Goal: Use online tool/utility: Utilize a website feature to perform a specific function

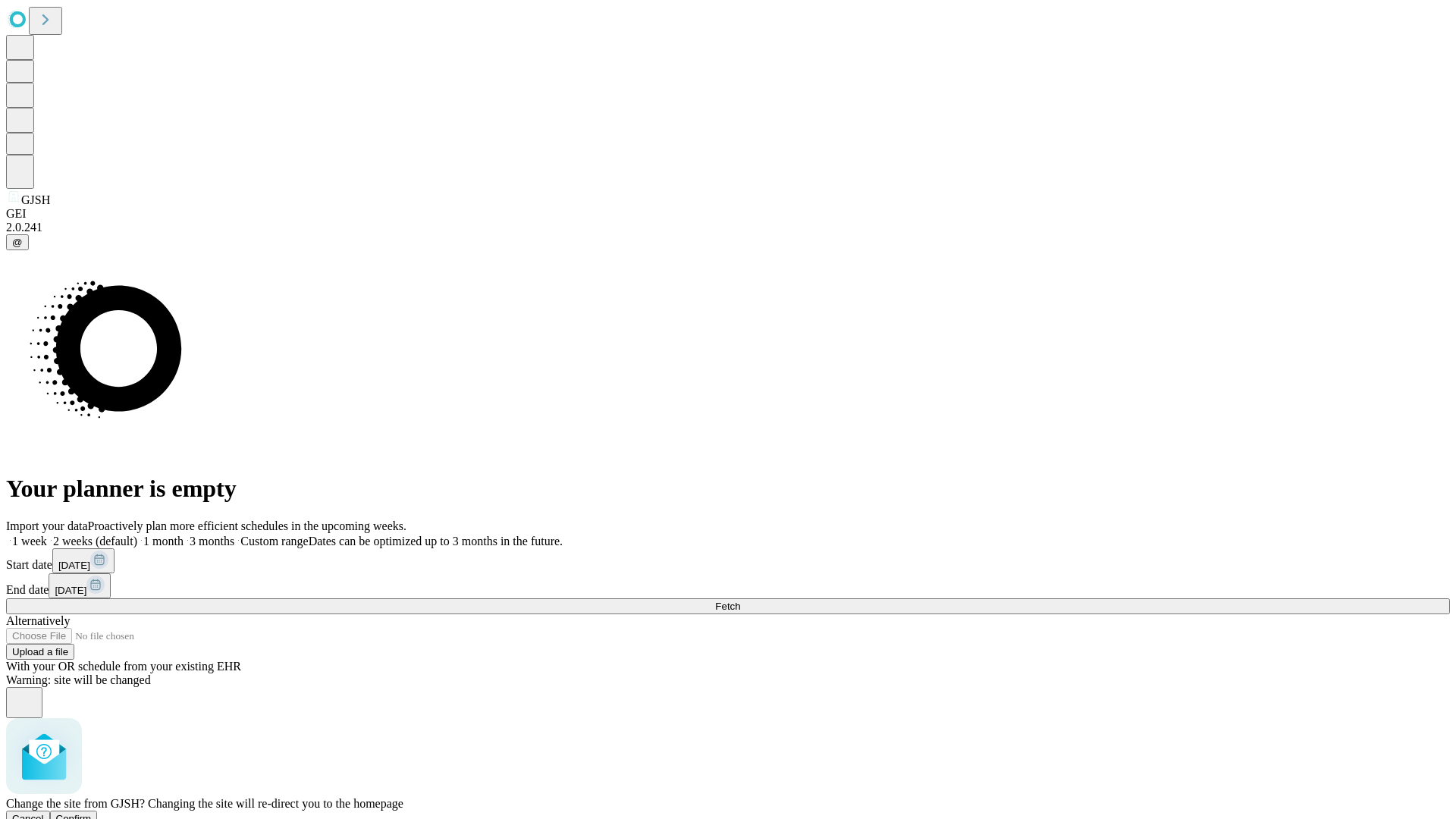
click at [92, 813] on span "Confirm" at bounding box center [73, 818] width 36 height 11
click at [138, 535] on label "2 weeks (default)" at bounding box center [92, 541] width 90 height 13
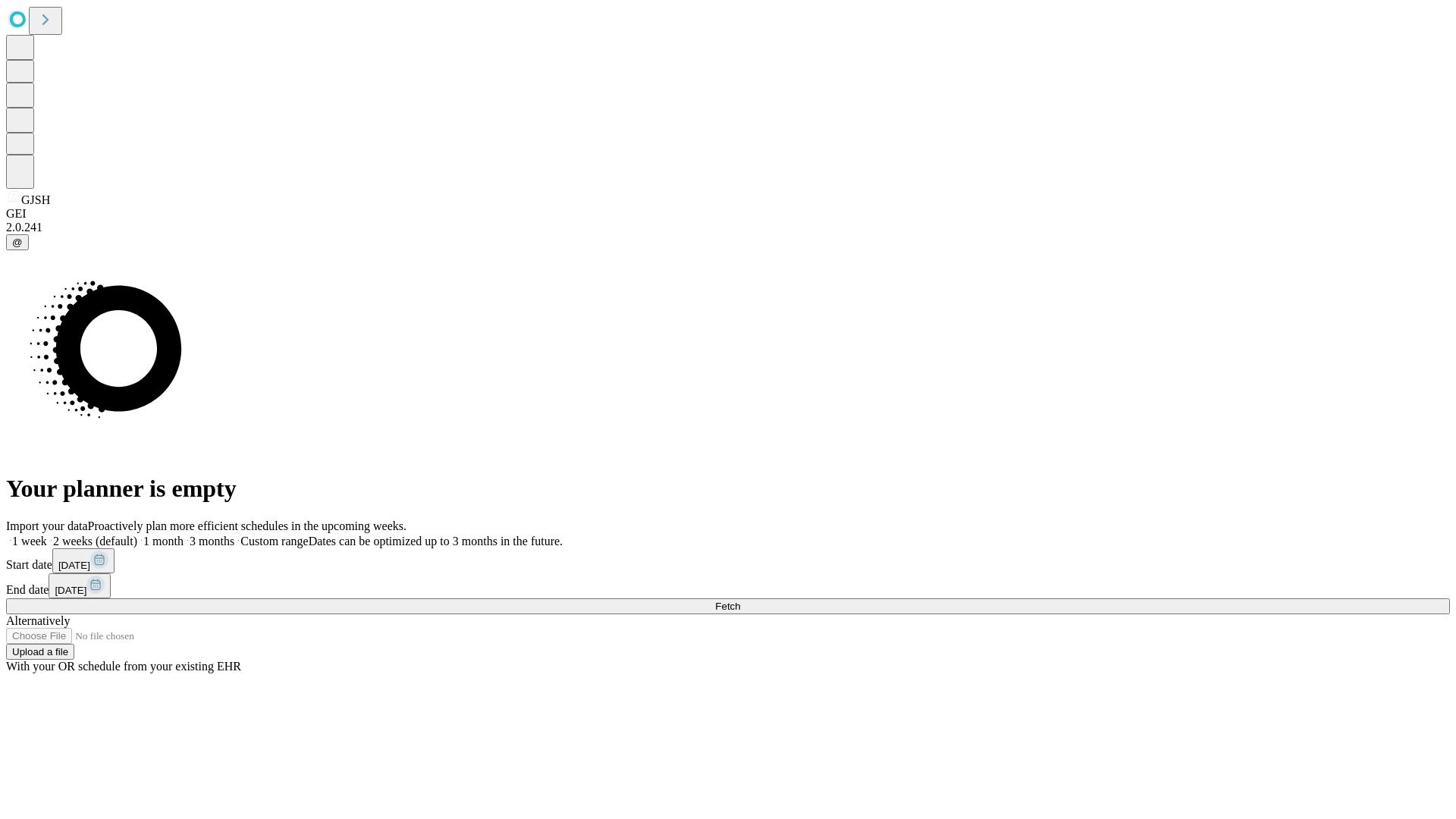
click at [740, 601] on span "Fetch" at bounding box center [727, 606] width 25 height 11
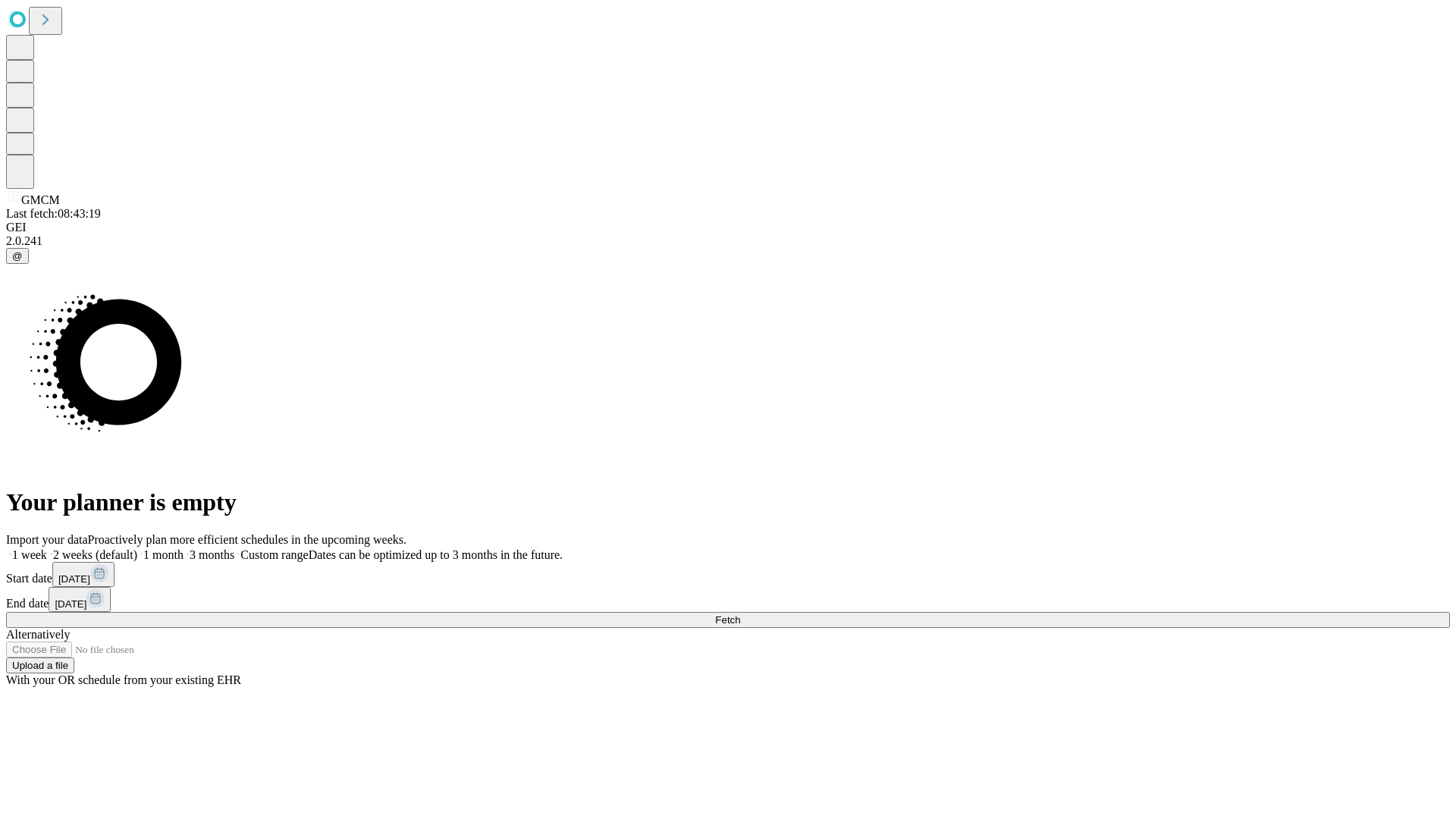
click at [138, 548] on label "2 weeks (default)" at bounding box center [92, 555] width 90 height 13
click at [740, 614] on span "Fetch" at bounding box center [727, 620] width 25 height 11
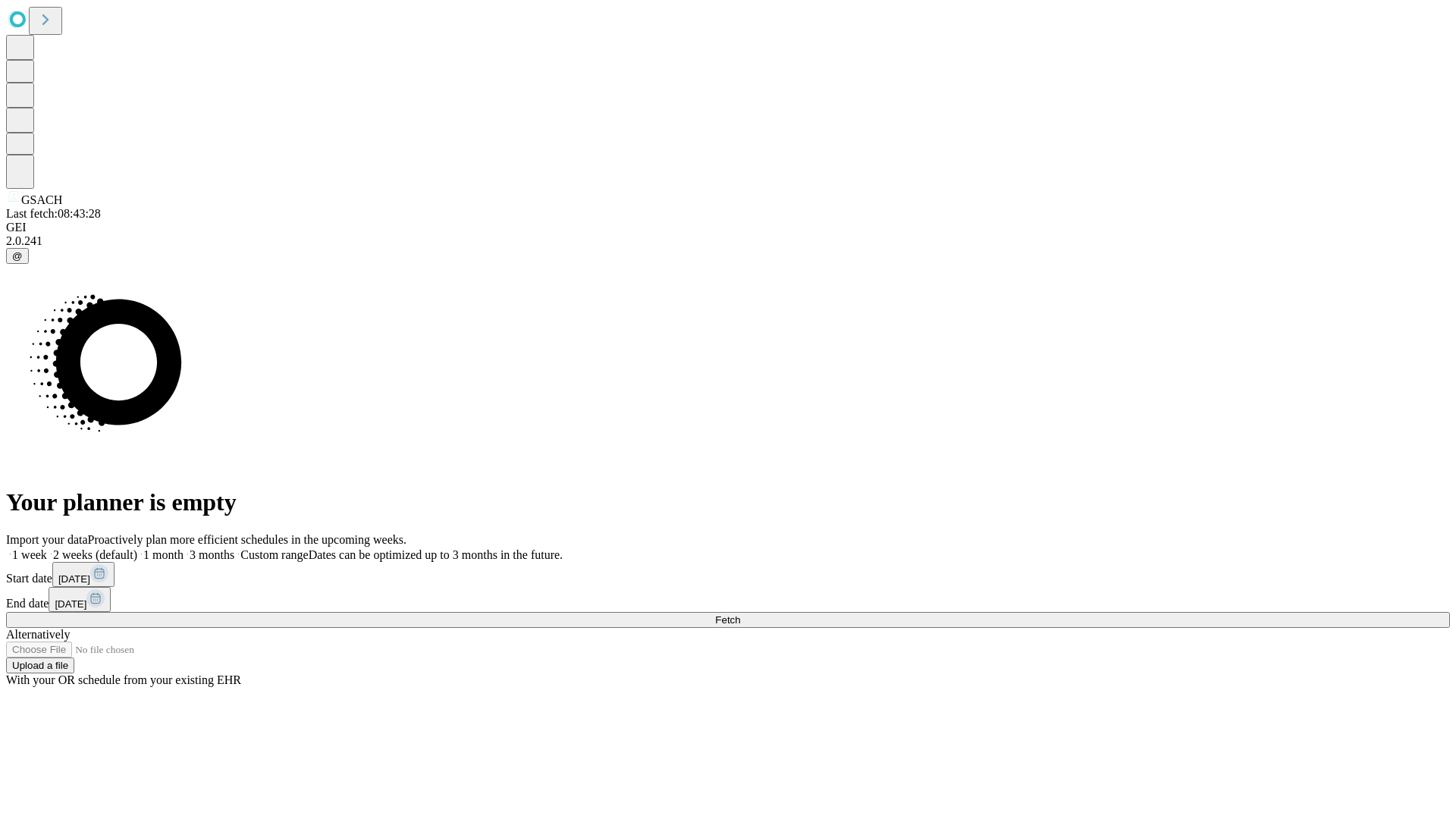
click at [138, 548] on label "2 weeks (default)" at bounding box center [92, 555] width 90 height 13
click at [740, 614] on span "Fetch" at bounding box center [727, 620] width 25 height 11
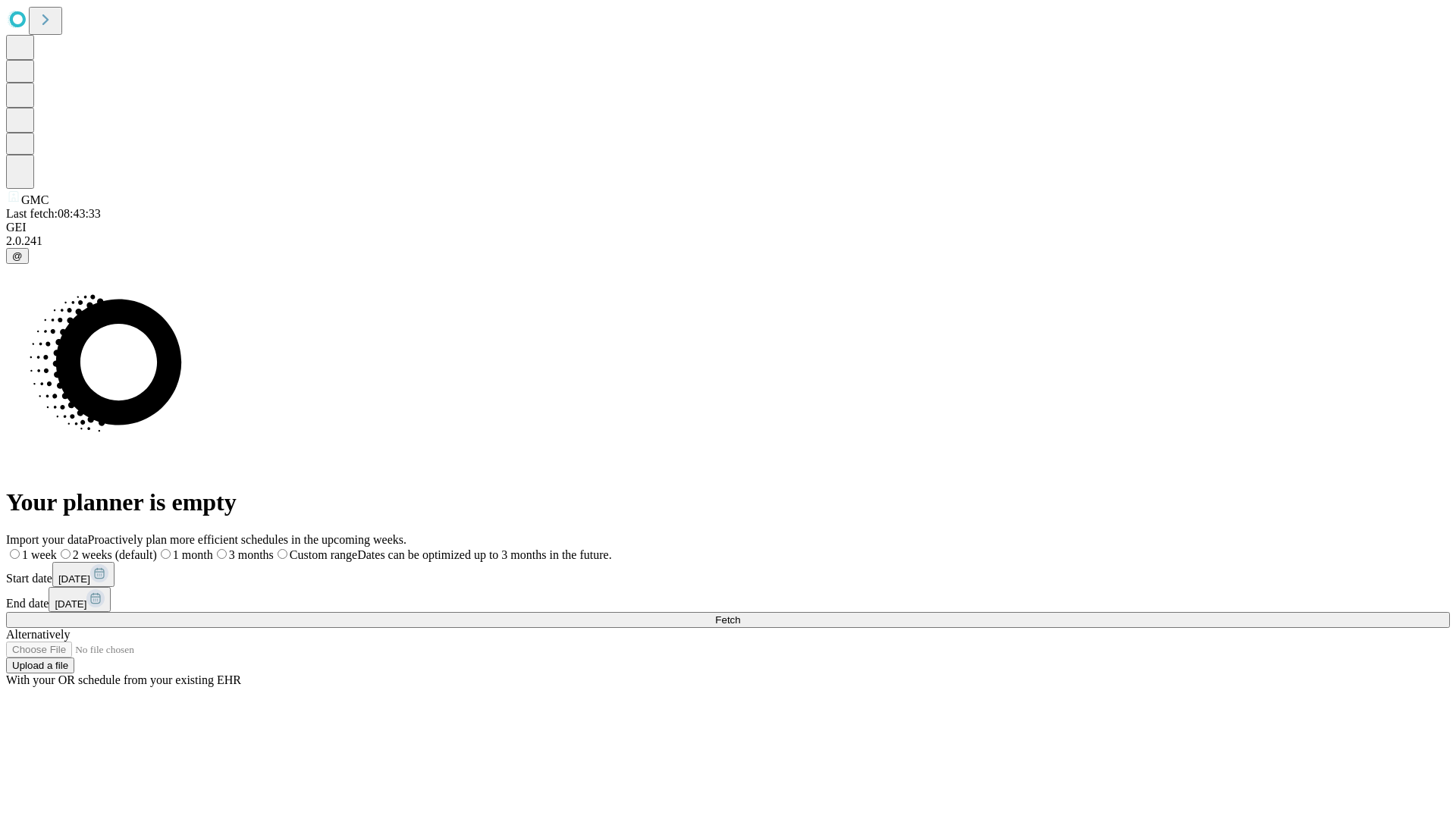
click at [157, 548] on label "2 weeks (default)" at bounding box center [106, 555] width 100 height 13
click at [740, 614] on span "Fetch" at bounding box center [727, 620] width 25 height 11
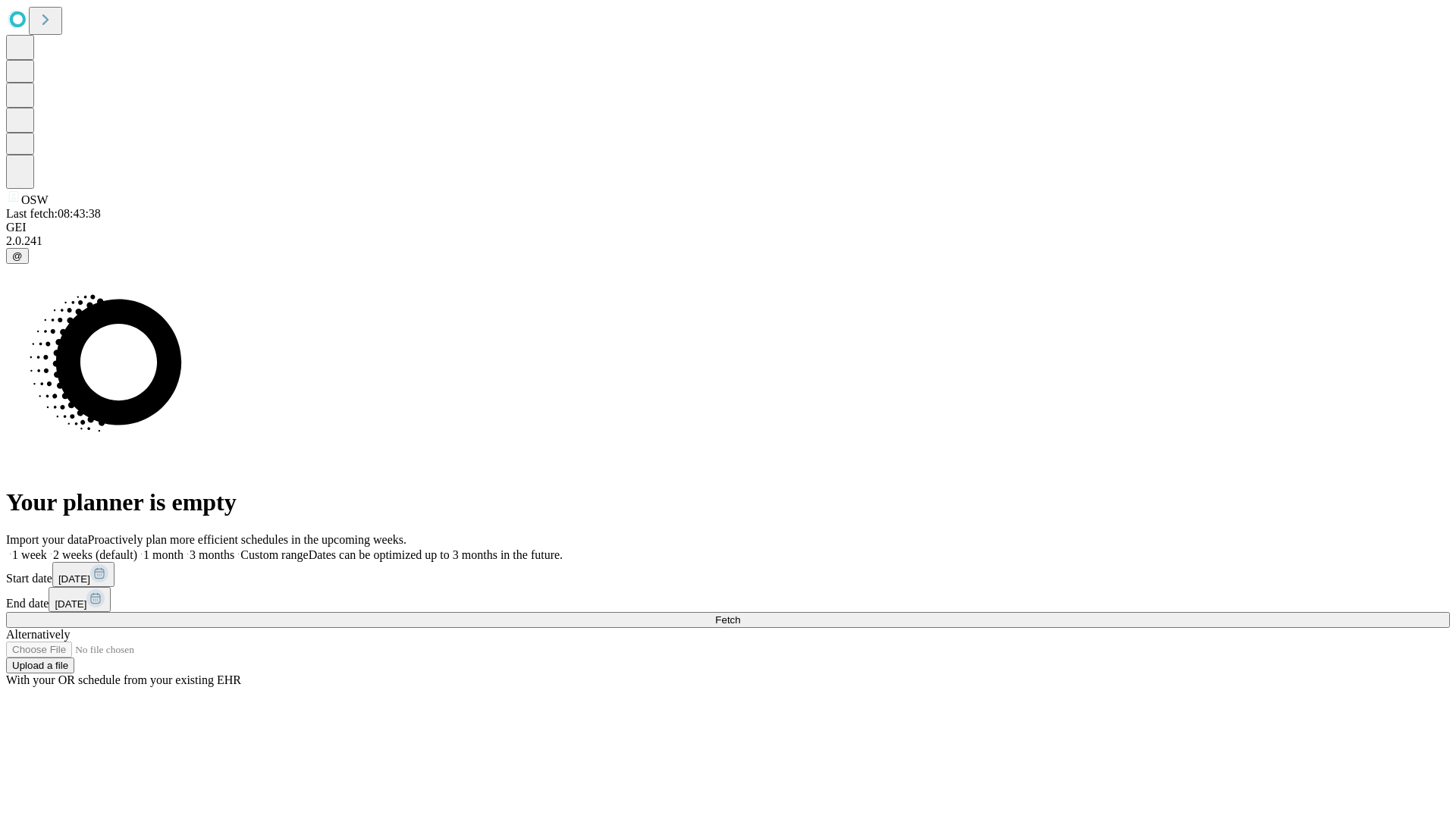
click at [138, 548] on label "2 weeks (default)" at bounding box center [92, 555] width 90 height 13
click at [740, 614] on span "Fetch" at bounding box center [727, 620] width 25 height 11
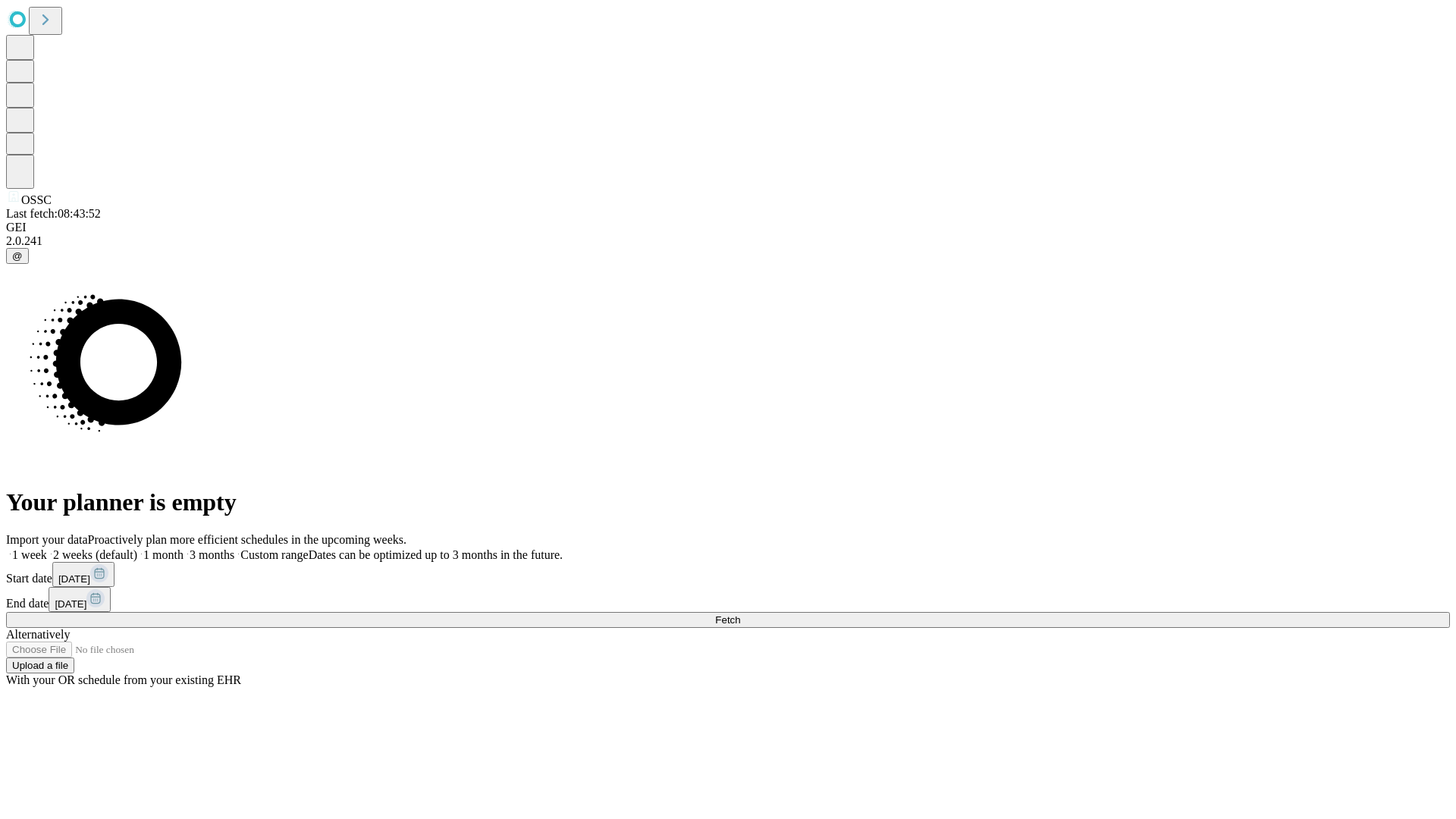
click at [138, 548] on label "2 weeks (default)" at bounding box center [92, 555] width 90 height 13
click at [740, 614] on span "Fetch" at bounding box center [727, 620] width 25 height 11
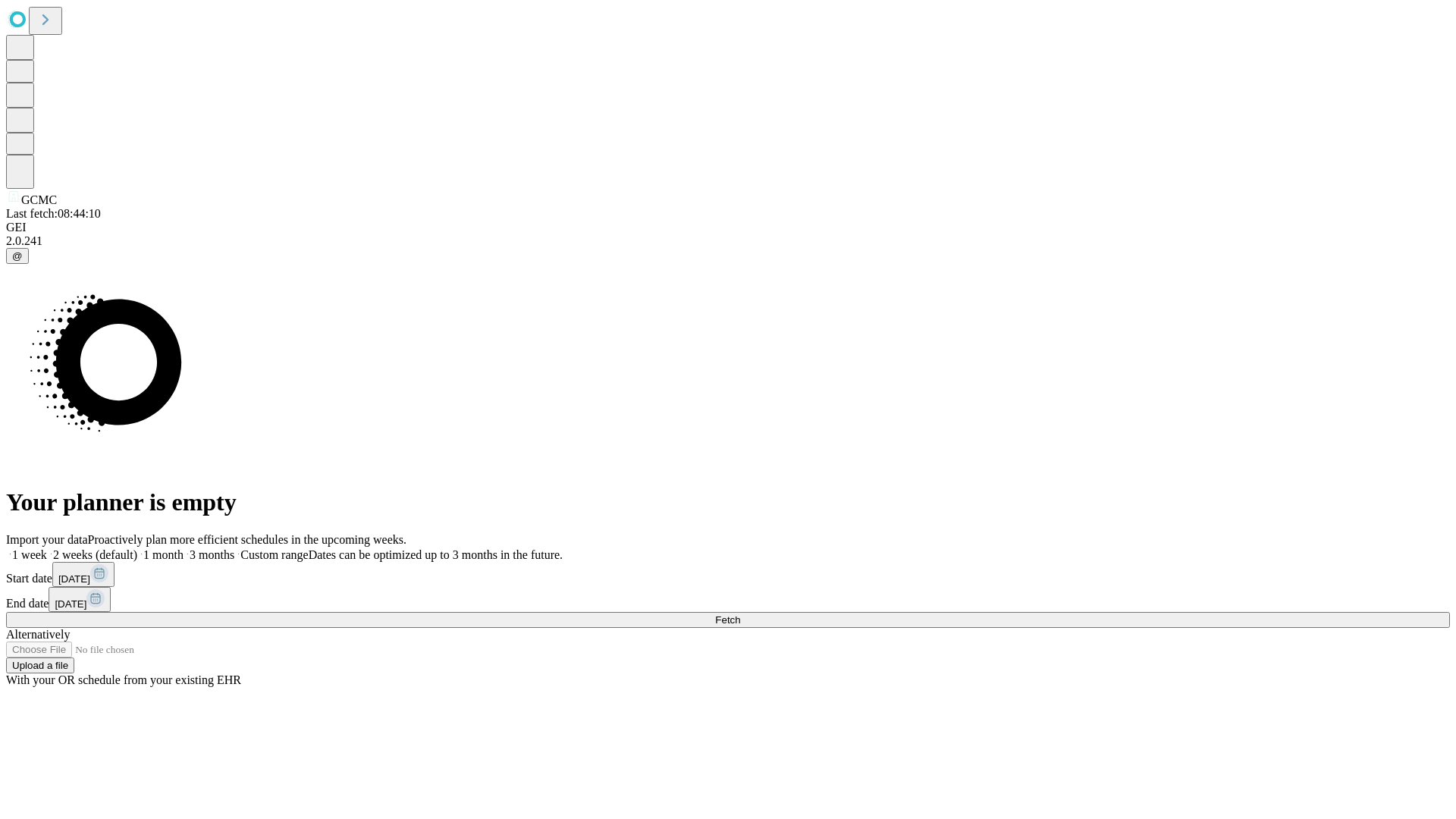
click at [138, 548] on label "2 weeks (default)" at bounding box center [92, 555] width 90 height 13
click at [740, 614] on span "Fetch" at bounding box center [727, 620] width 25 height 11
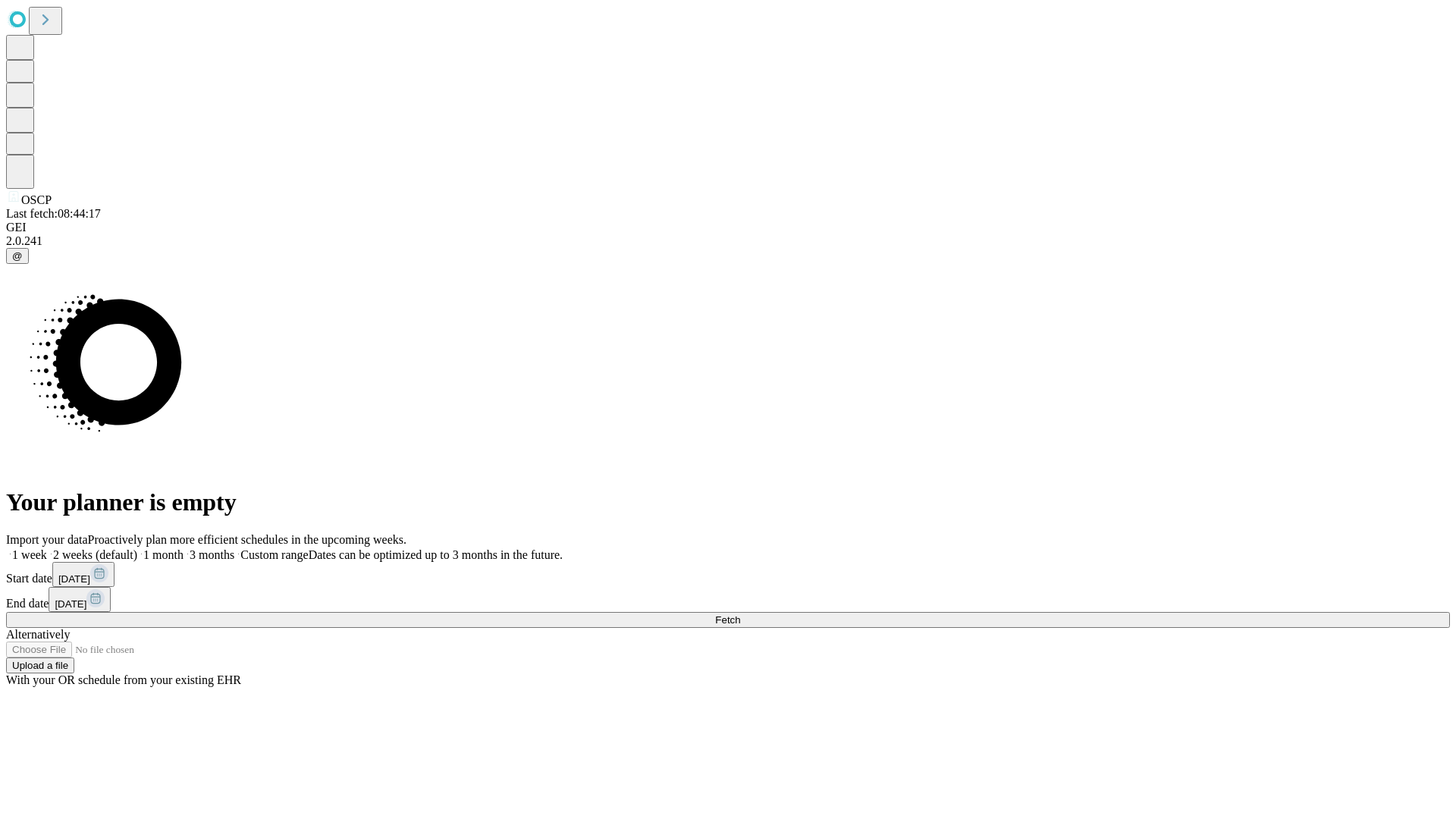
click at [138, 548] on label "2 weeks (default)" at bounding box center [92, 555] width 90 height 13
click at [740, 614] on span "Fetch" at bounding box center [727, 620] width 25 height 11
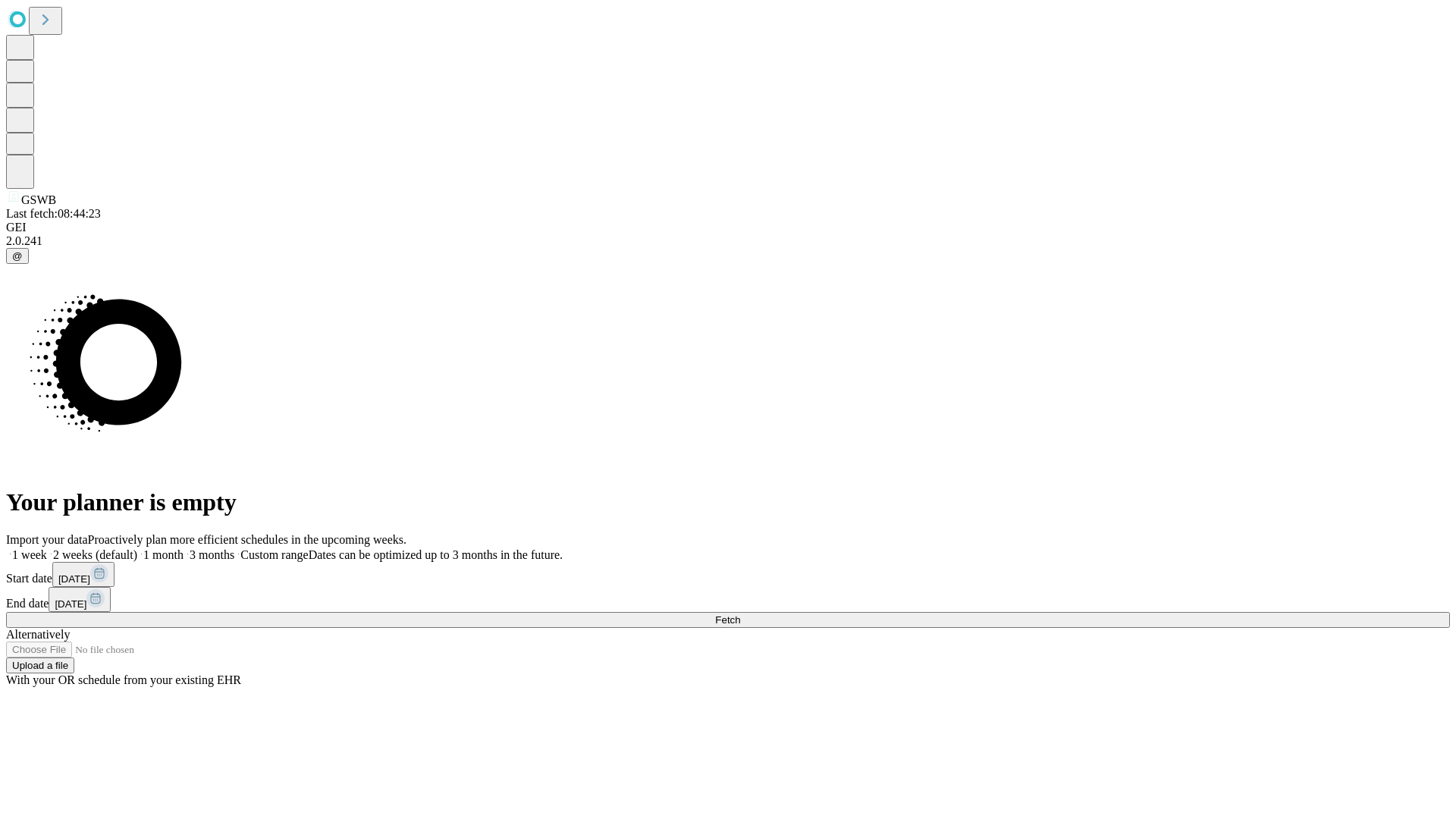
click at [138, 548] on label "2 weeks (default)" at bounding box center [92, 555] width 90 height 13
click at [740, 614] on span "Fetch" at bounding box center [727, 620] width 25 height 11
